Goal: Transaction & Acquisition: Purchase product/service

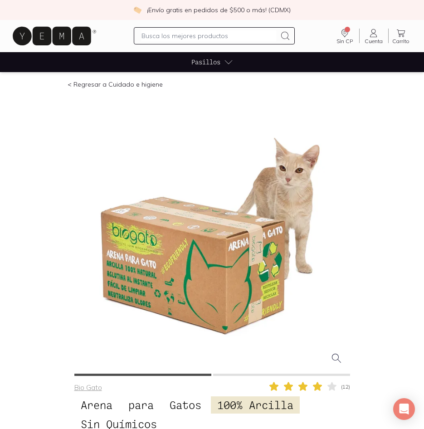
click at [258, 374] on button at bounding box center [281, 375] width 137 height 2
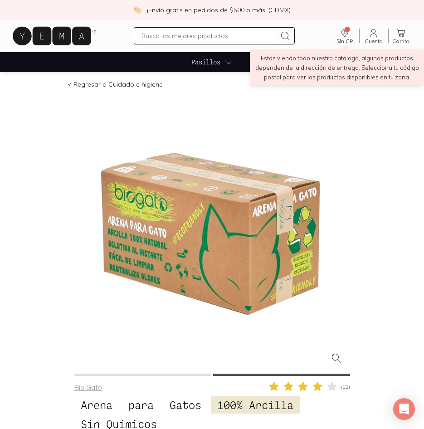
click at [349, 35] on icon "Dirección no especificada" at bounding box center [344, 33] width 11 height 11
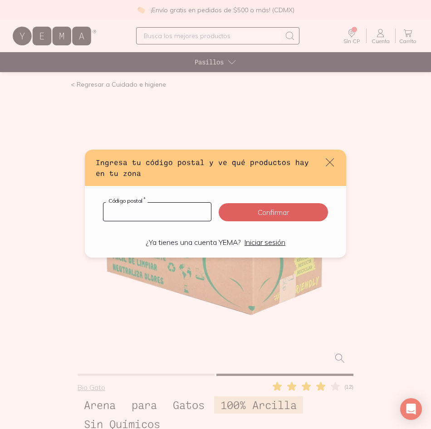
click at [164, 214] on input "default" at bounding box center [157, 212] width 108 height 18
type input "29960"
click at [227, 218] on button "Confirmar" at bounding box center [273, 212] width 109 height 18
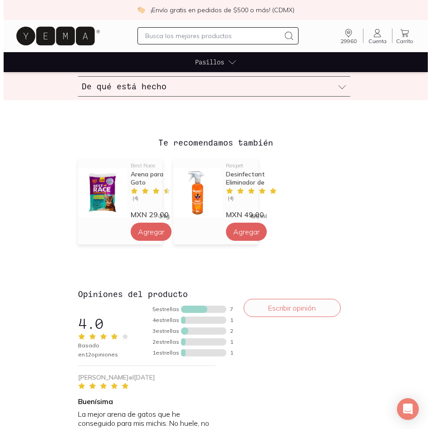
scroll to position [817, 0]
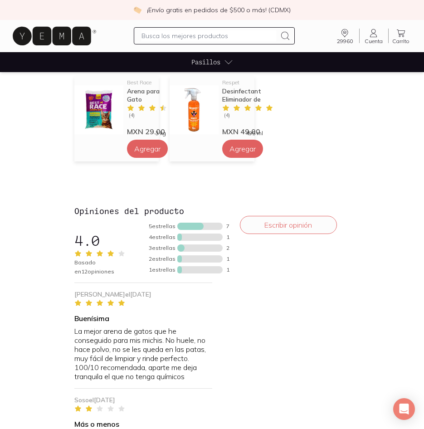
click at [220, 65] on span "Pasillos" at bounding box center [206, 62] width 29 height 10
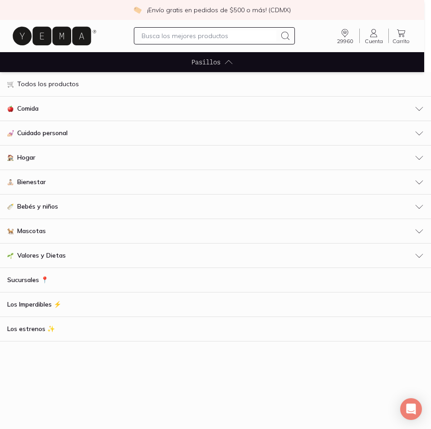
click at [412, 230] on div "Mascotas" at bounding box center [215, 231] width 417 height 10
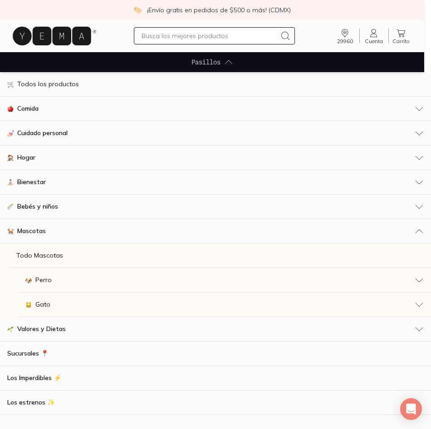
click at [42, 307] on span "Gato" at bounding box center [42, 305] width 15 height 10
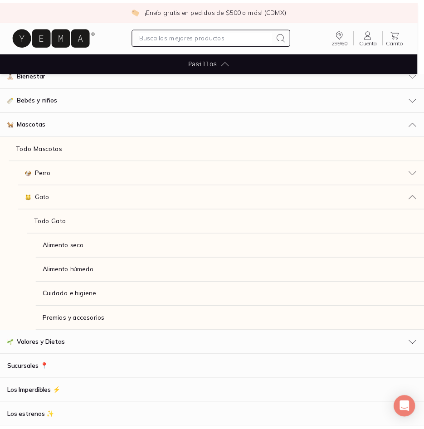
scroll to position [130, 0]
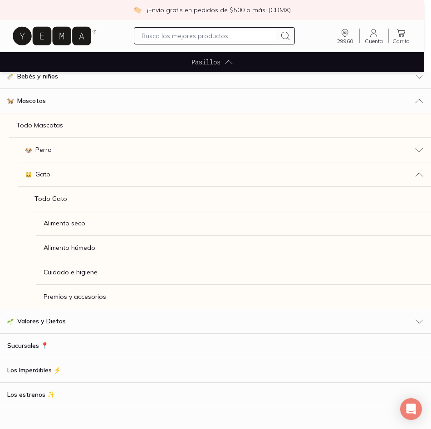
click at [51, 199] on p "Todo Gato" at bounding box center [50, 199] width 33 height 10
